Goal: Task Accomplishment & Management: Manage account settings

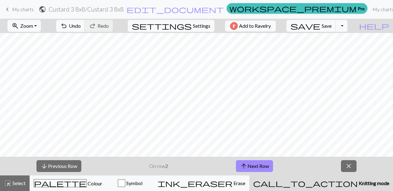
click at [22, 9] on span "My charts" at bounding box center [23, 9] width 22 height 6
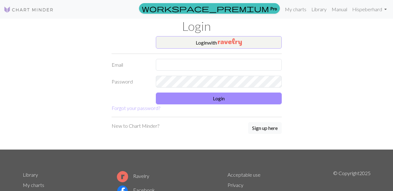
click at [262, 39] on button "Login with" at bounding box center [219, 42] width 126 height 12
click at [205, 42] on button "Login with" at bounding box center [219, 42] width 126 height 12
click at [300, 8] on link "My charts" at bounding box center [295, 9] width 27 height 12
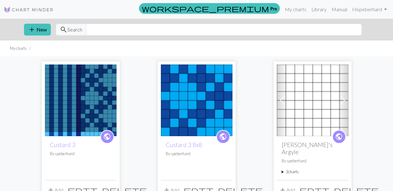
click at [97, 99] on img at bounding box center [81, 101] width 72 height 72
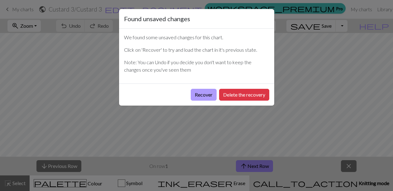
click at [204, 93] on button "Recover" at bounding box center [204, 95] width 26 height 12
